Goal: Task Accomplishment & Management: Complete application form

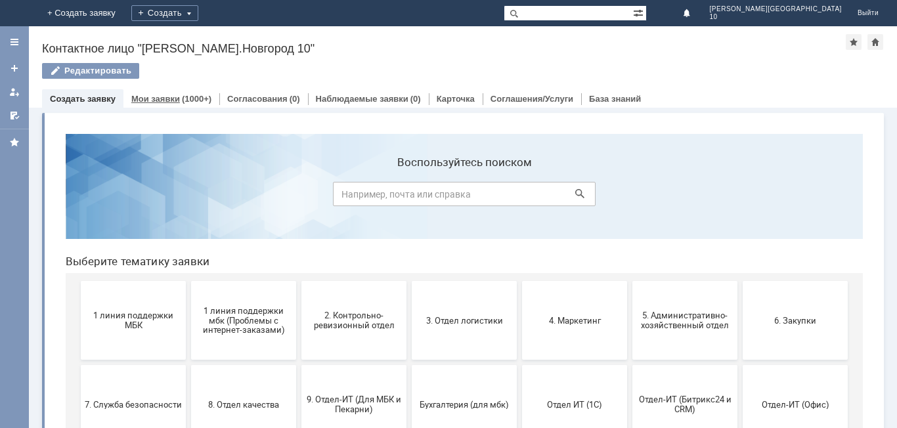
click at [173, 97] on link "Мои заявки" at bounding box center [155, 99] width 49 height 10
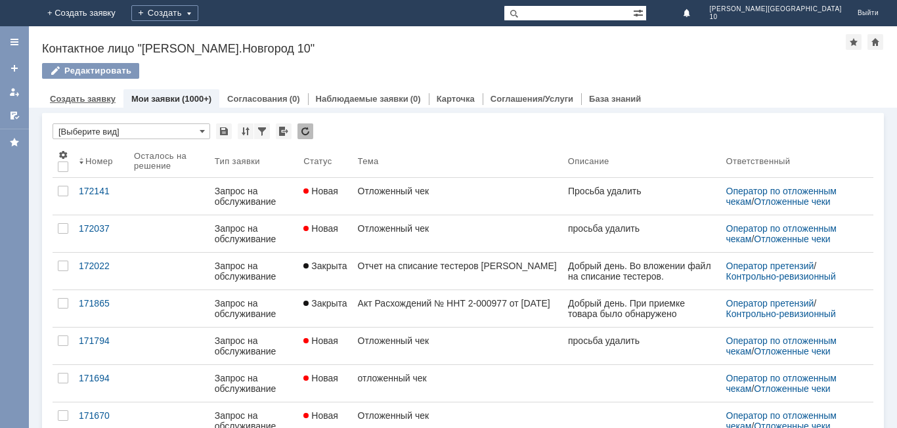
click at [91, 97] on link "Создать заявку" at bounding box center [83, 99] width 66 height 10
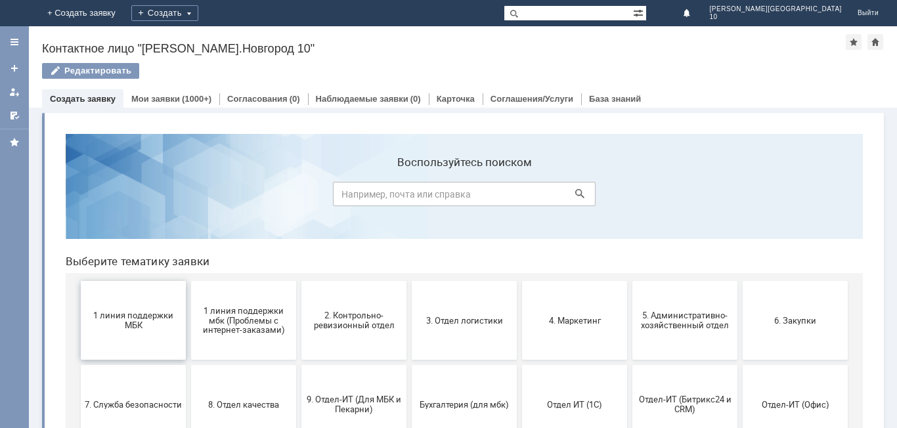
click at [114, 335] on button "1 линия поддержки МБК" at bounding box center [133, 320] width 105 height 79
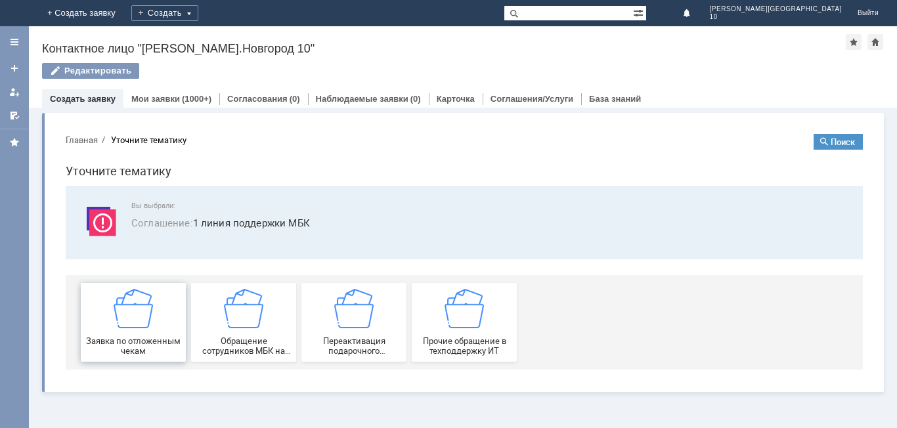
click at [114, 335] on div "Заявка по отложенным чекам" at bounding box center [133, 322] width 97 height 67
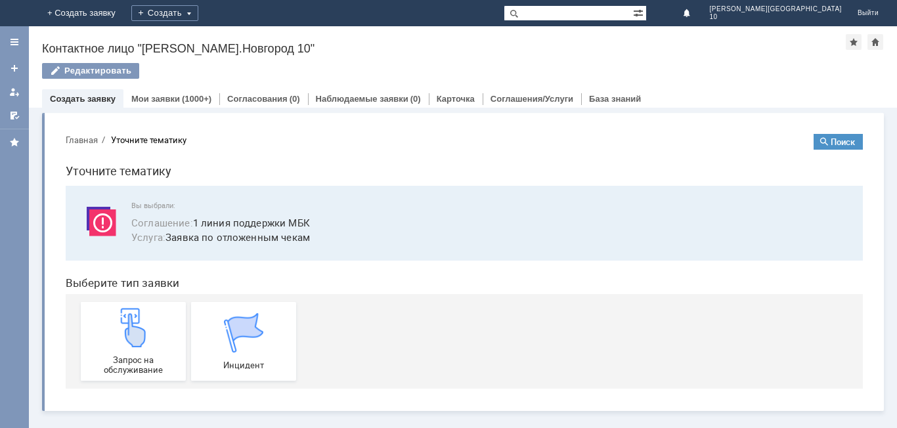
click at [116, 335] on img at bounding box center [133, 327] width 39 height 39
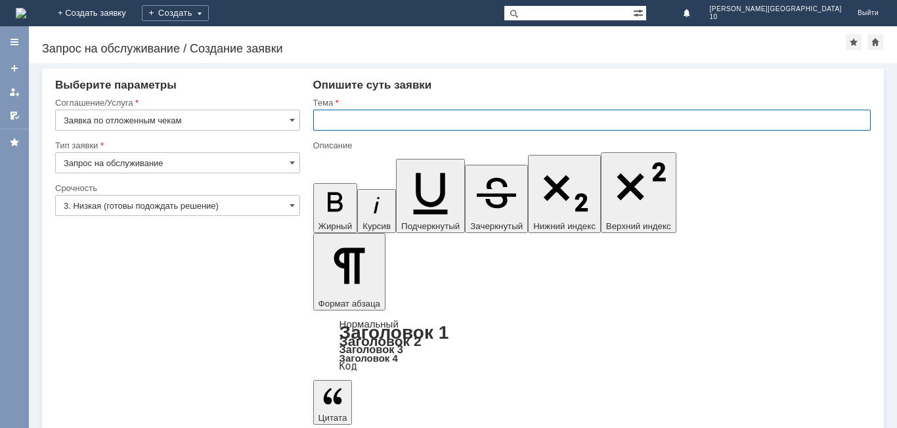
click at [356, 120] on input "text" at bounding box center [591, 120] width 557 height 21
type input "Отложенный чек"
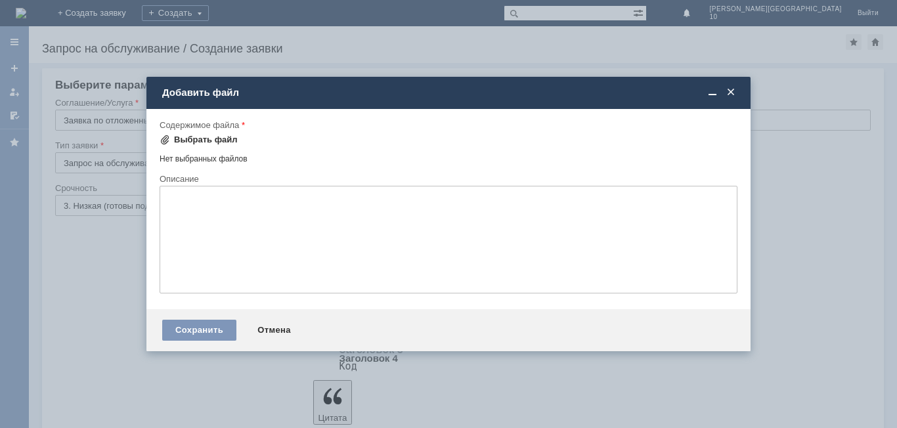
click at [217, 140] on div "Выбрать файл" at bounding box center [206, 140] width 64 height 11
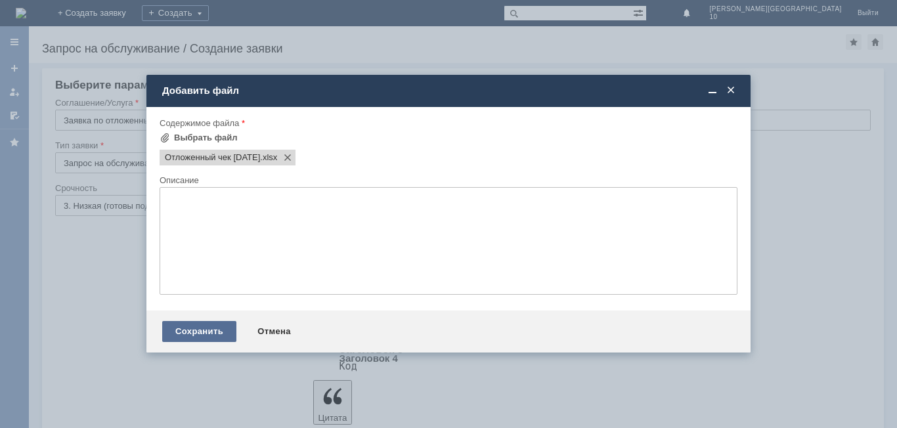
click at [196, 333] on div "Сохранить" at bounding box center [199, 331] width 74 height 21
